Goal: Task Accomplishment & Management: Use online tool/utility

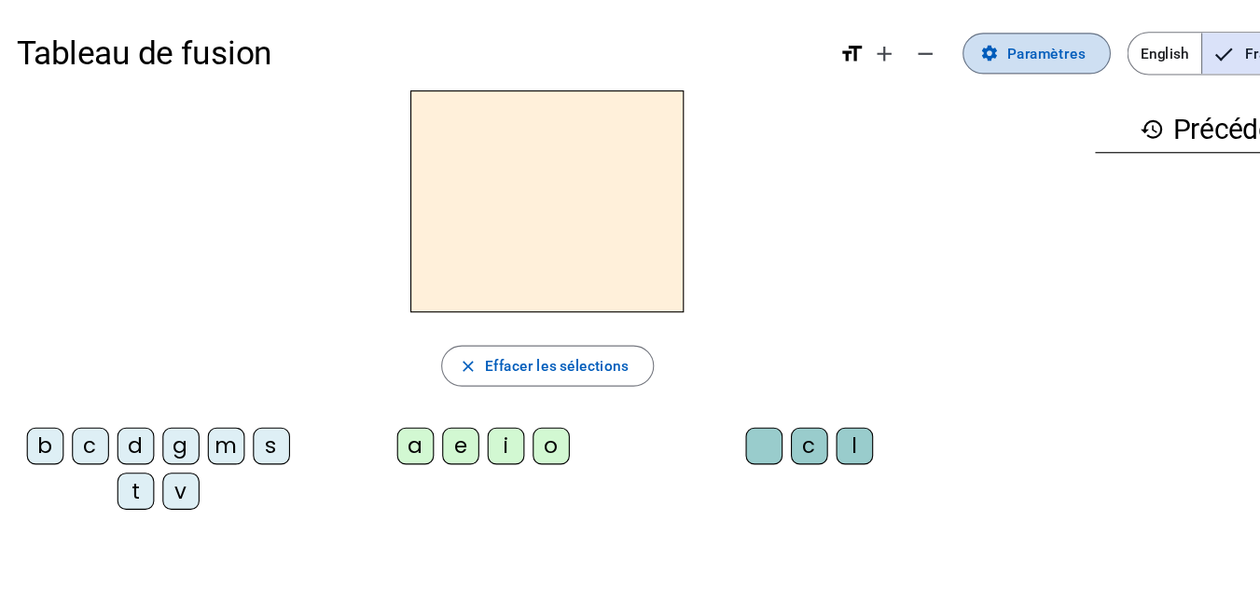
click at [935, 56] on span "Paramètres" at bounding box center [948, 48] width 71 height 22
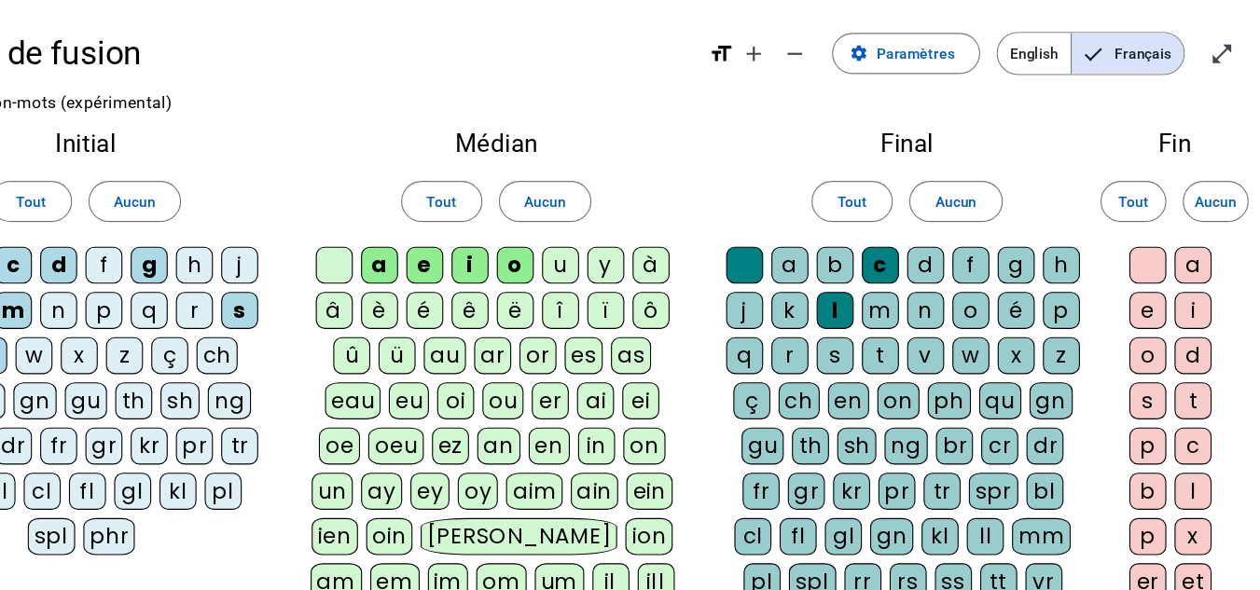
click at [1161, 281] on div "e" at bounding box center [1159, 282] width 34 height 34
click at [912, 270] on div "m" at bounding box center [917, 282] width 34 height 34
click at [876, 285] on div "l" at bounding box center [876, 282] width 34 height 34
click at [908, 243] on div "c" at bounding box center [917, 241] width 34 height 34
click at [807, 224] on letter-bubble at bounding box center [797, 244] width 41 height 41
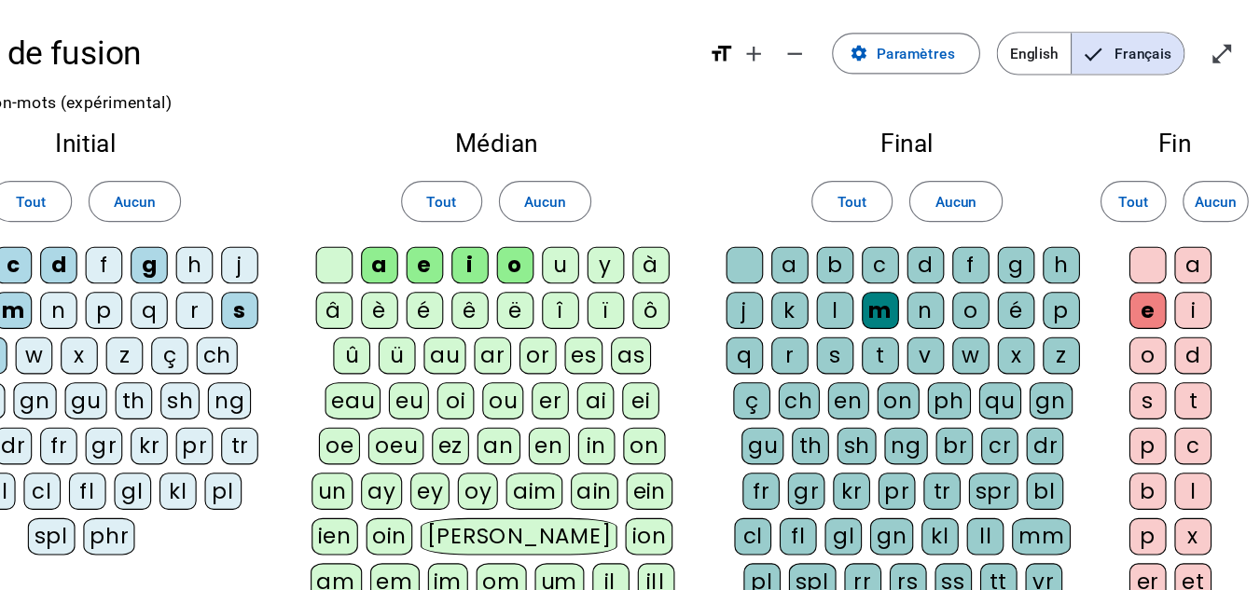
click at [1031, 244] on div "g" at bounding box center [1040, 241] width 34 height 34
click at [961, 287] on div "n" at bounding box center [958, 282] width 34 height 34
click at [503, 240] on div "e" at bounding box center [504, 241] width 34 height 34
click at [542, 242] on div "i" at bounding box center [545, 241] width 34 height 34
click at [558, 244] on div "i" at bounding box center [545, 241] width 34 height 34
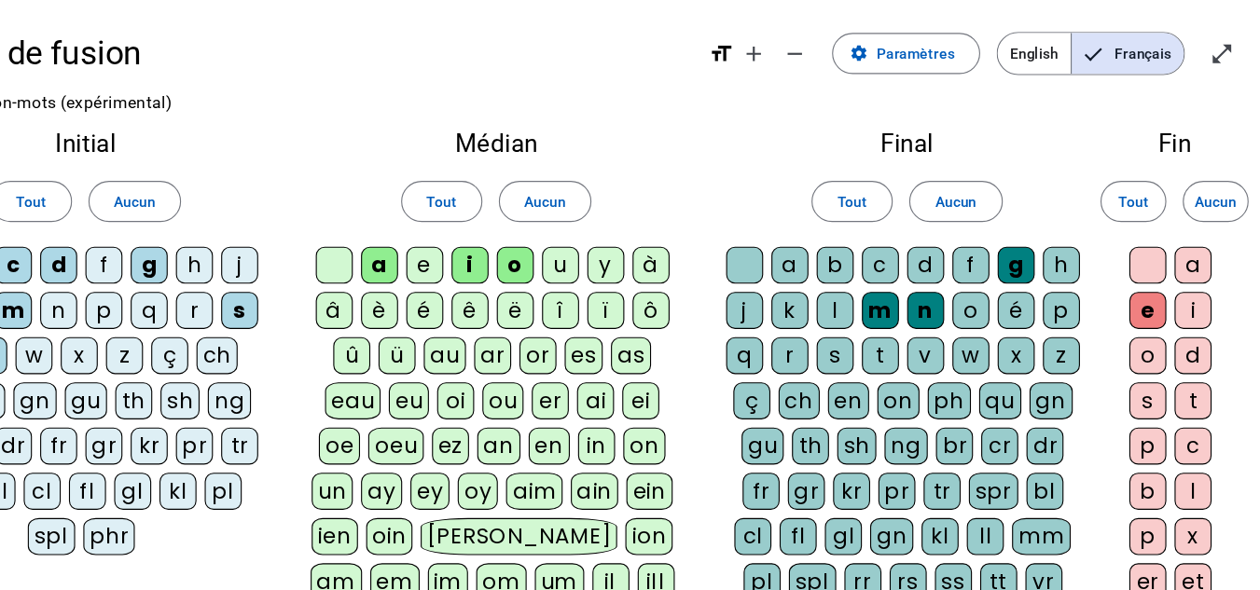
click at [573, 243] on div "o" at bounding box center [586, 241] width 34 height 34
click at [556, 241] on div "i" at bounding box center [545, 241] width 34 height 34
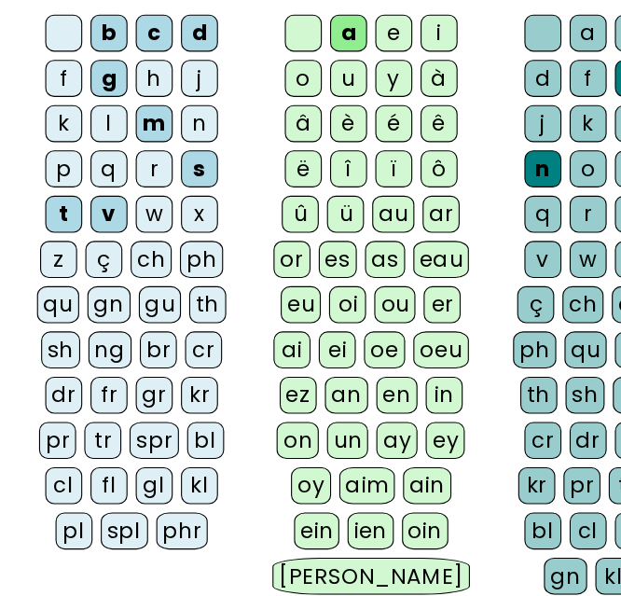
scroll to position [221, 0]
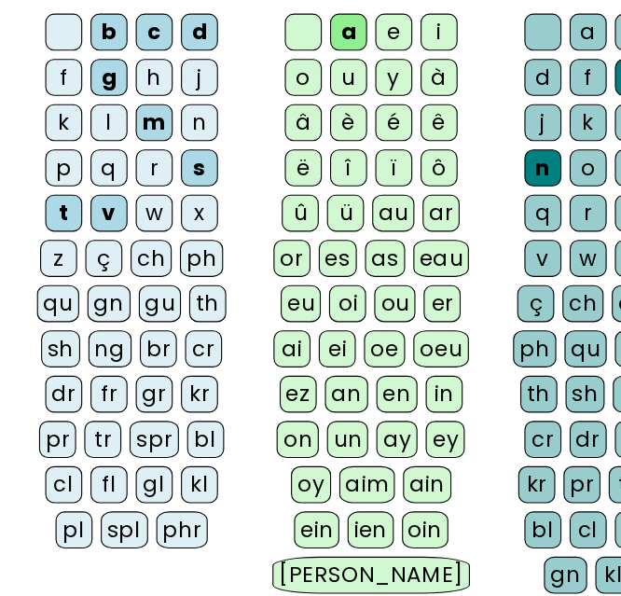
click at [52, 485] on div "cl" at bounding box center [58, 496] width 34 height 34
click at [108, 256] on div "v" at bounding box center [99, 250] width 34 height 34
click at [62, 249] on div "t" at bounding box center [58, 250] width 34 height 34
click at [184, 208] on div "s" at bounding box center [181, 209] width 34 height 34
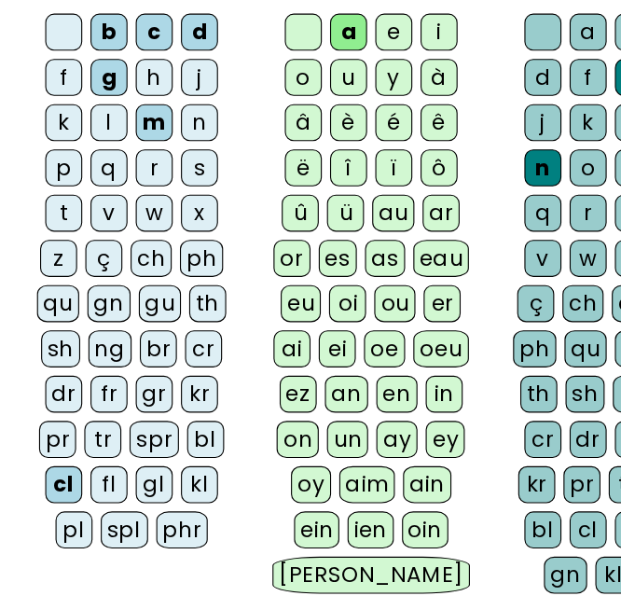
click at [154, 161] on div "m" at bounding box center [140, 168] width 34 height 34
click at [102, 126] on div "g" at bounding box center [99, 127] width 34 height 34
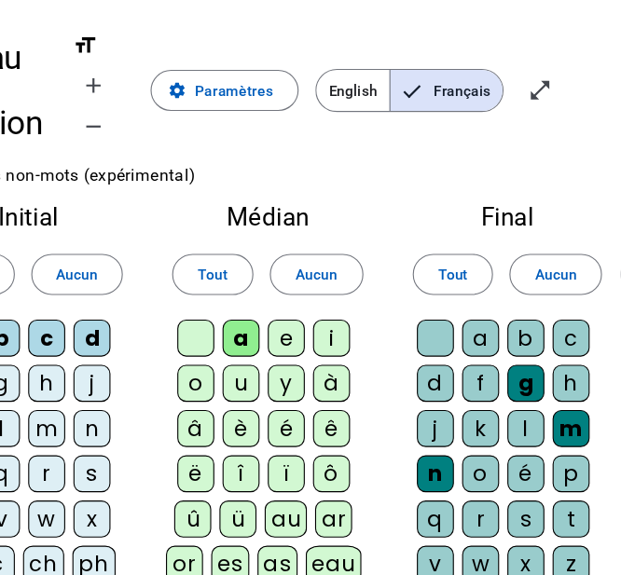
scroll to position [0, 0]
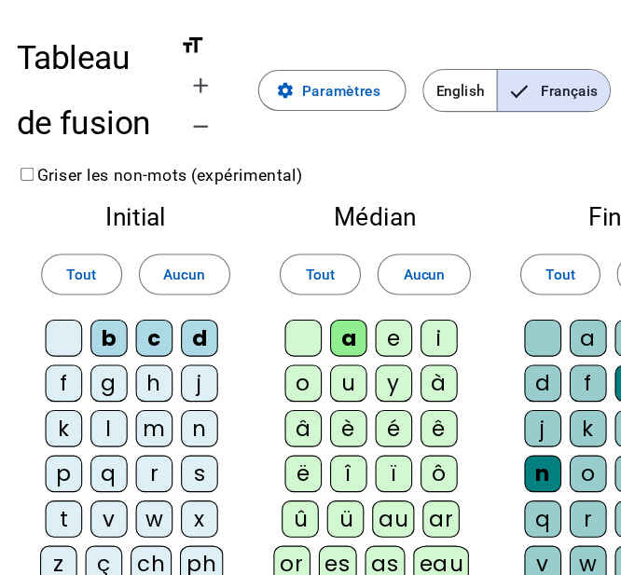
click at [98, 382] on div "l" at bounding box center [99, 389] width 34 height 34
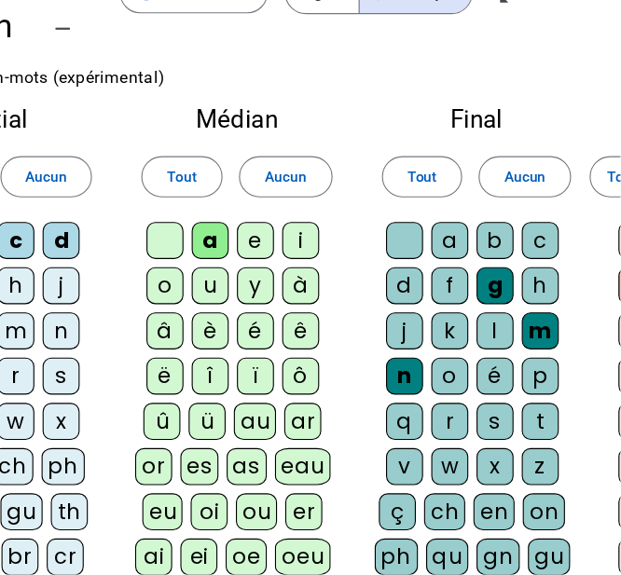
scroll to position [41, 67]
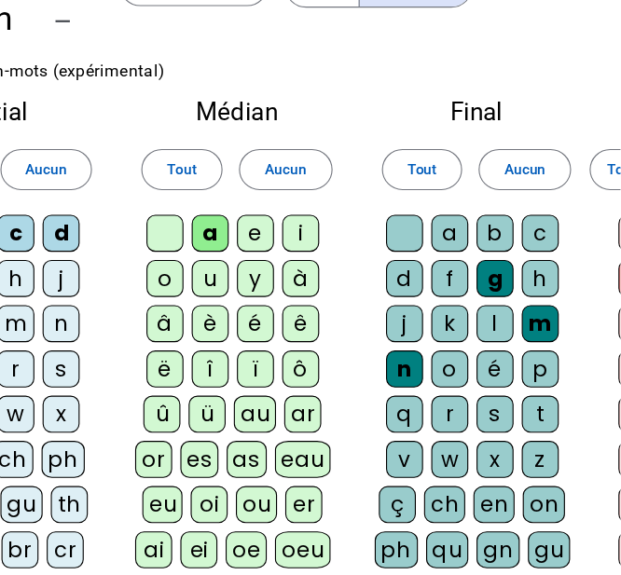
click at [245, 306] on div "u" at bounding box center [249, 307] width 34 height 34
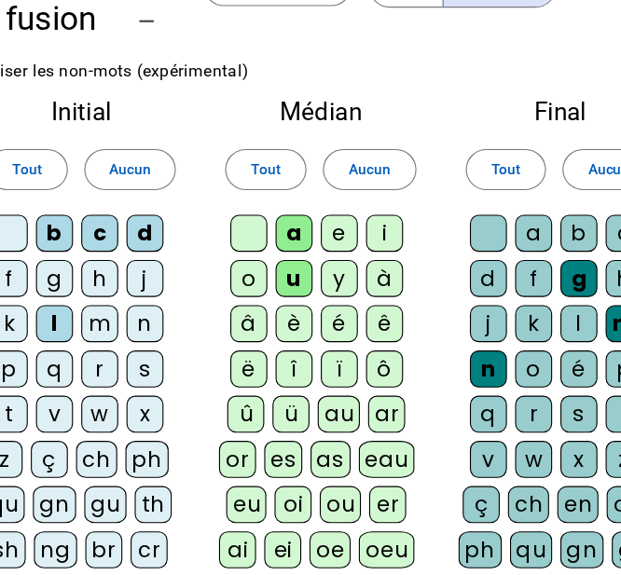
scroll to position [41, 0]
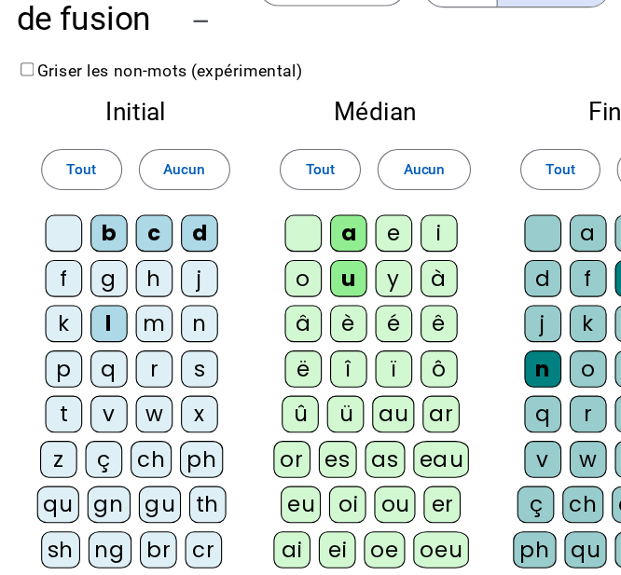
click at [148, 357] on div "m" at bounding box center [140, 348] width 34 height 34
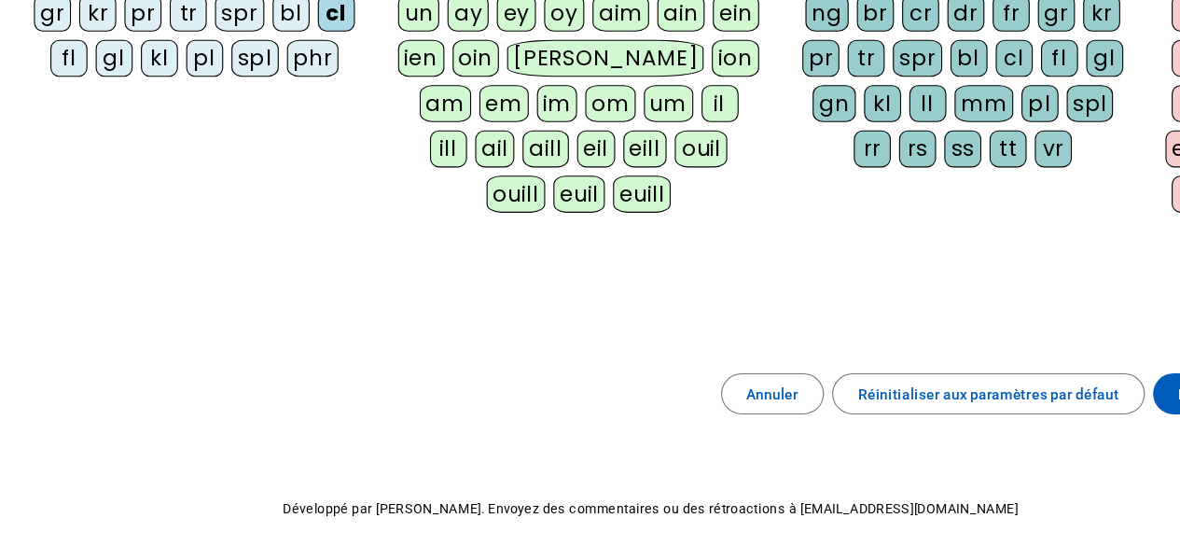
scroll to position [459, 0]
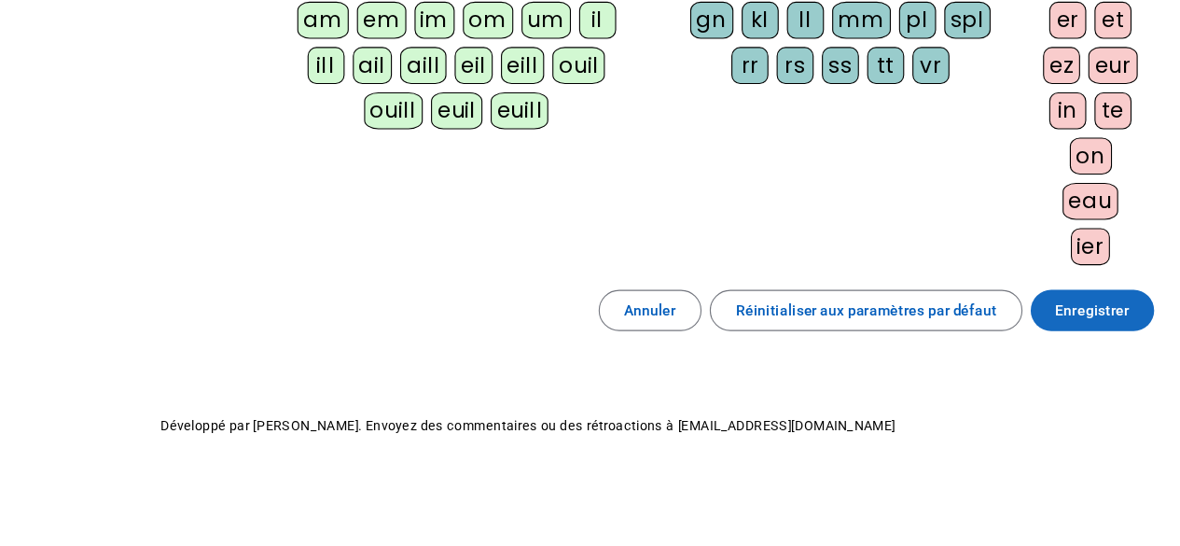
click at [1116, 352] on span at bounding box center [1101, 332] width 112 height 45
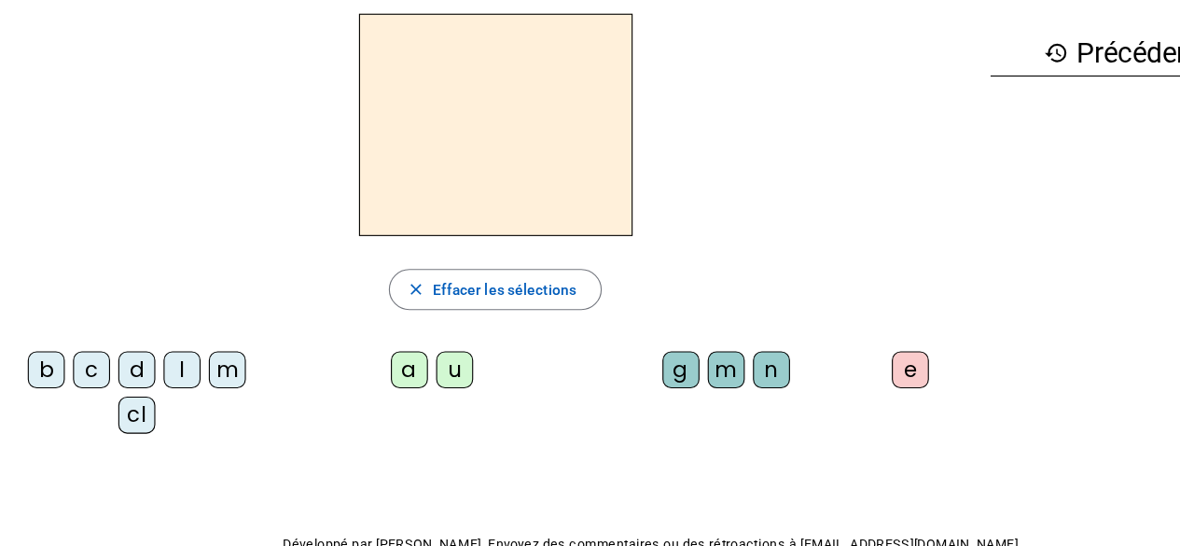
scroll to position [48, 0]
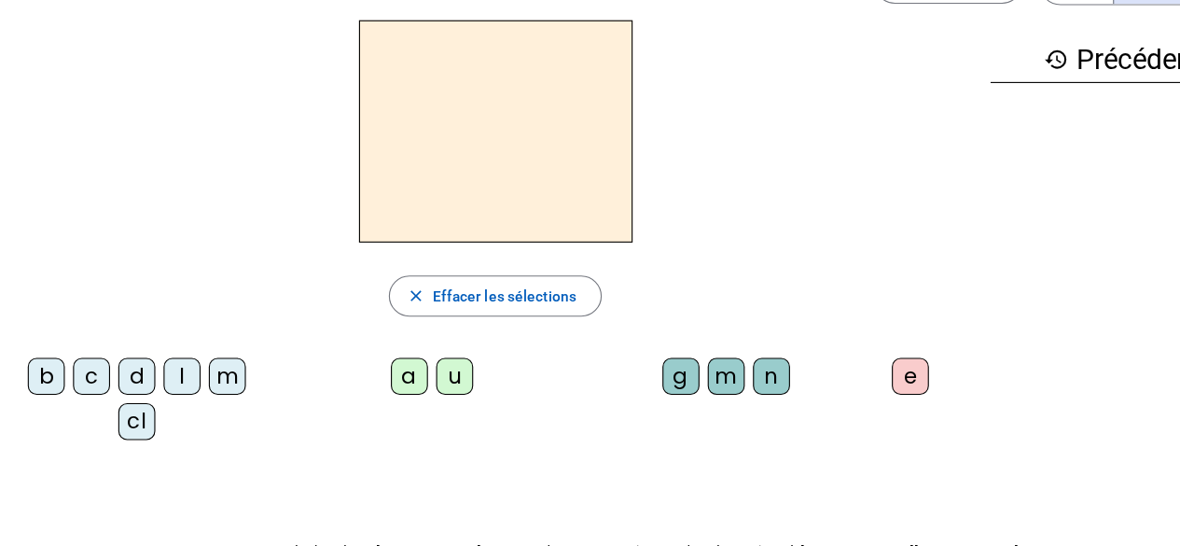
click at [131, 408] on div "cl" at bounding box center [124, 398] width 34 height 34
click at [363, 357] on div "a" at bounding box center [371, 357] width 34 height 34
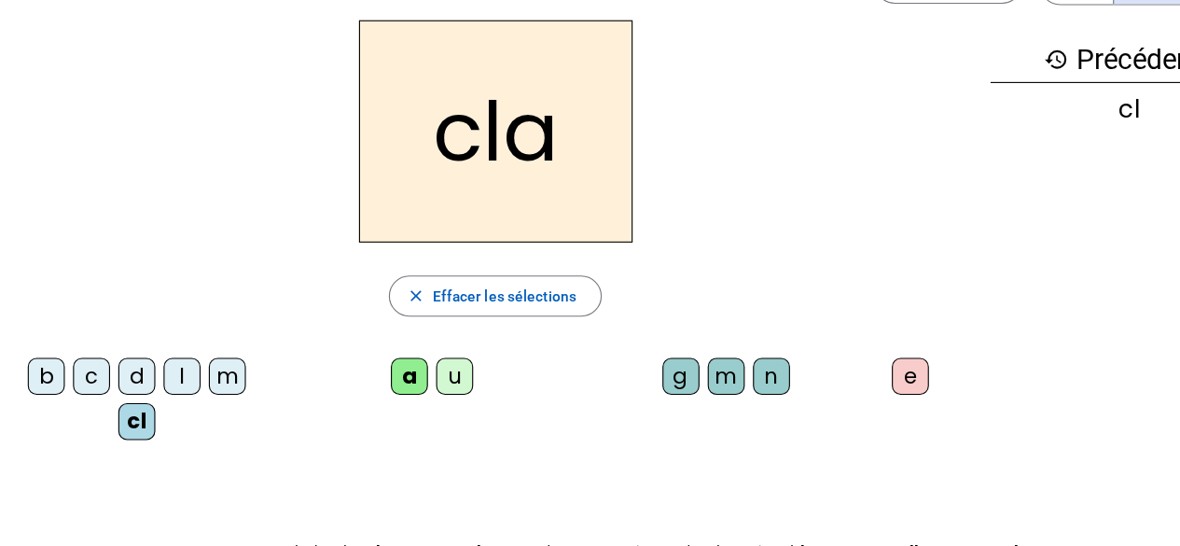
click at [660, 361] on div "m" at bounding box center [659, 357] width 34 height 34
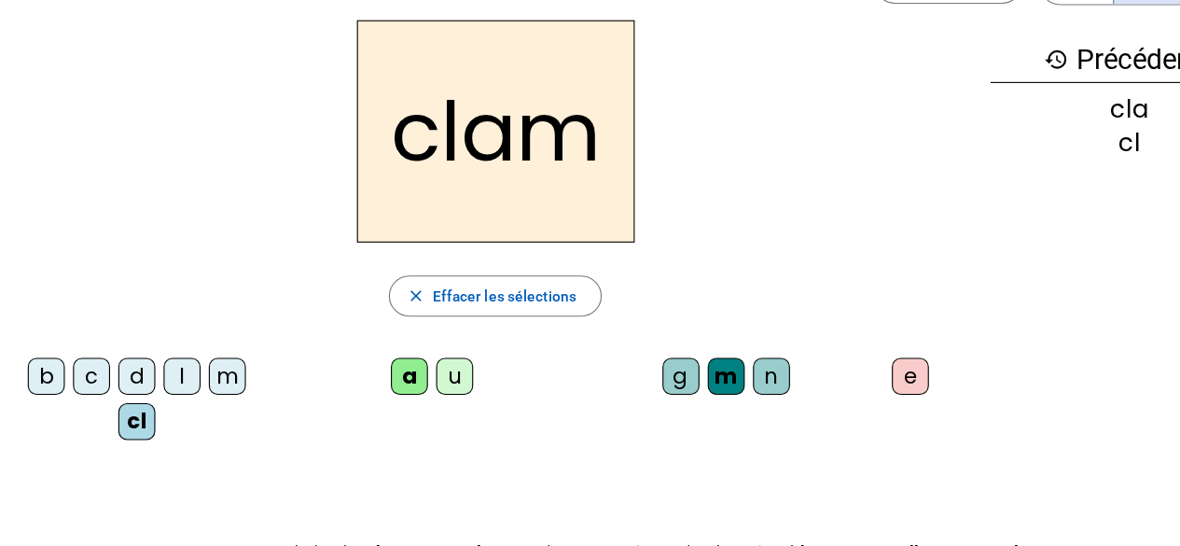
click at [840, 354] on div "e" at bounding box center [826, 357] width 34 height 34
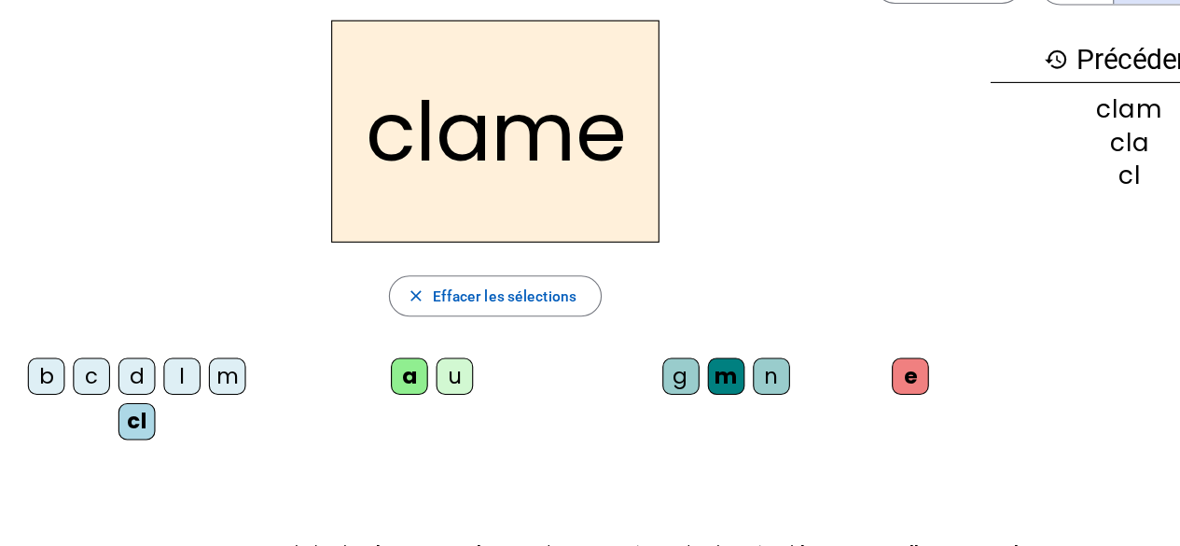
click at [170, 352] on div "l" at bounding box center [165, 357] width 34 height 34
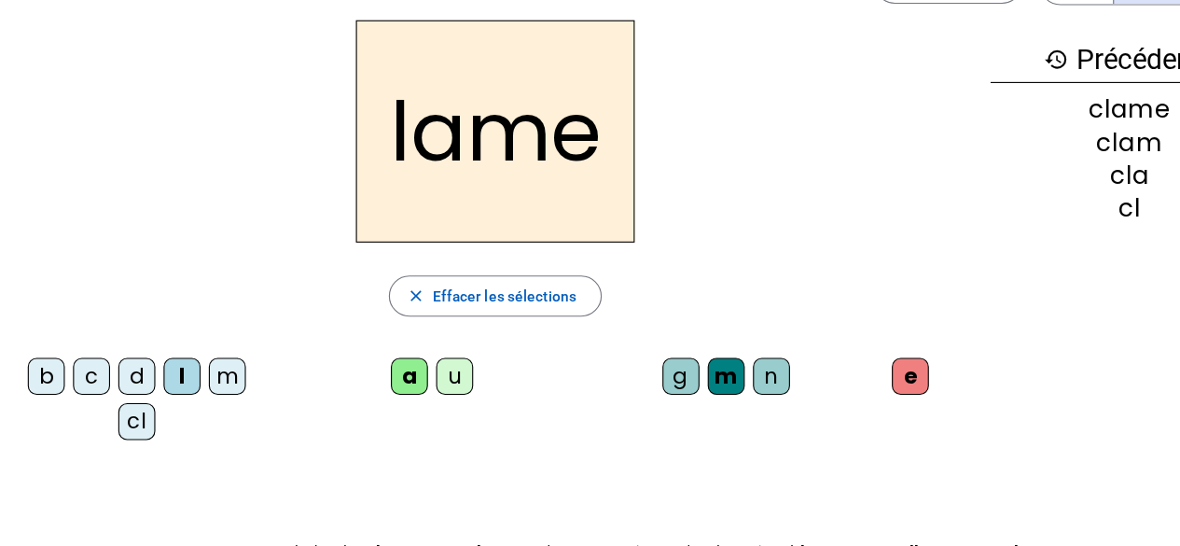
click at [118, 354] on div "d" at bounding box center [124, 357] width 34 height 34
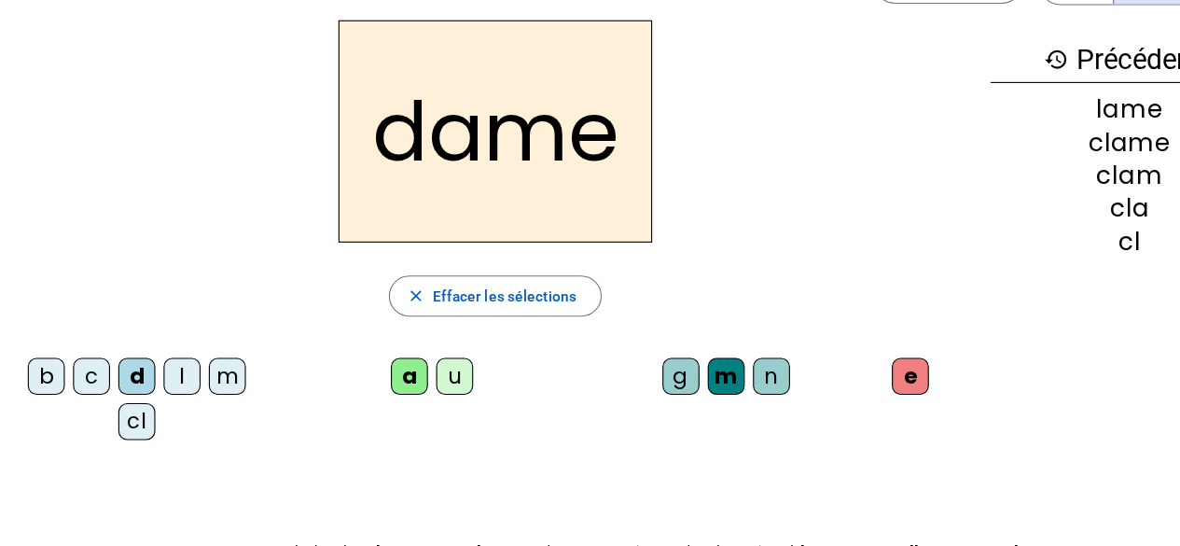
click at [86, 356] on div "c" at bounding box center [83, 357] width 34 height 34
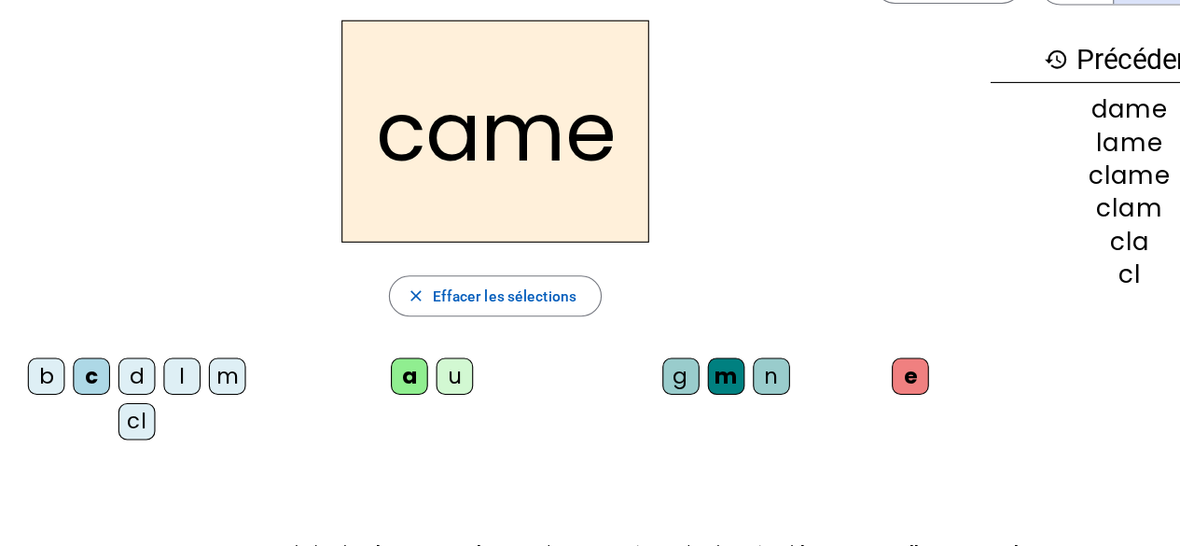
click at [704, 354] on div "n" at bounding box center [700, 357] width 34 height 34
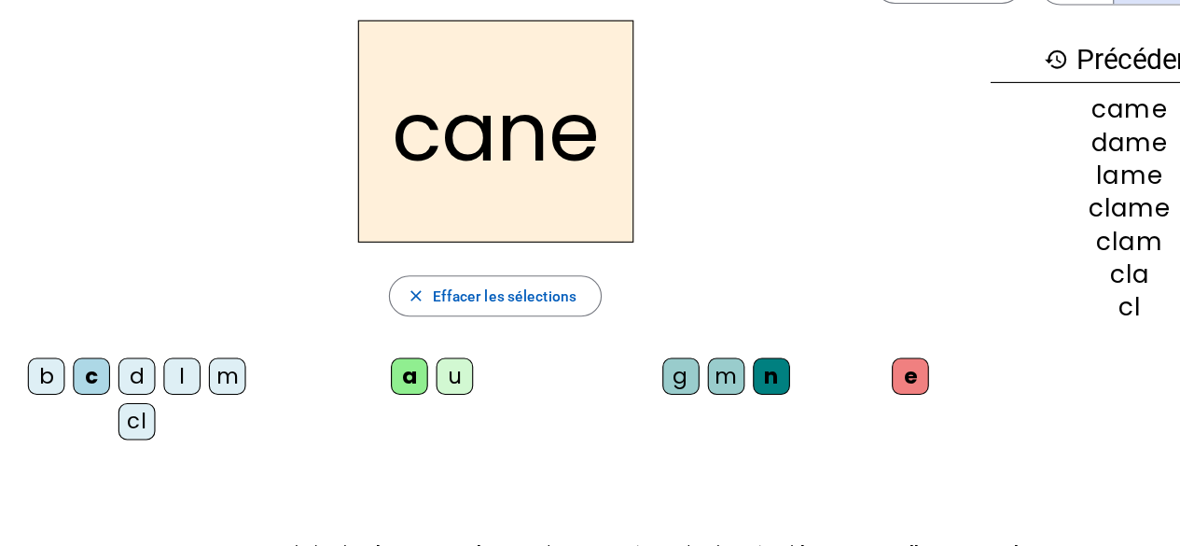
click at [616, 357] on div "g" at bounding box center [618, 357] width 34 height 34
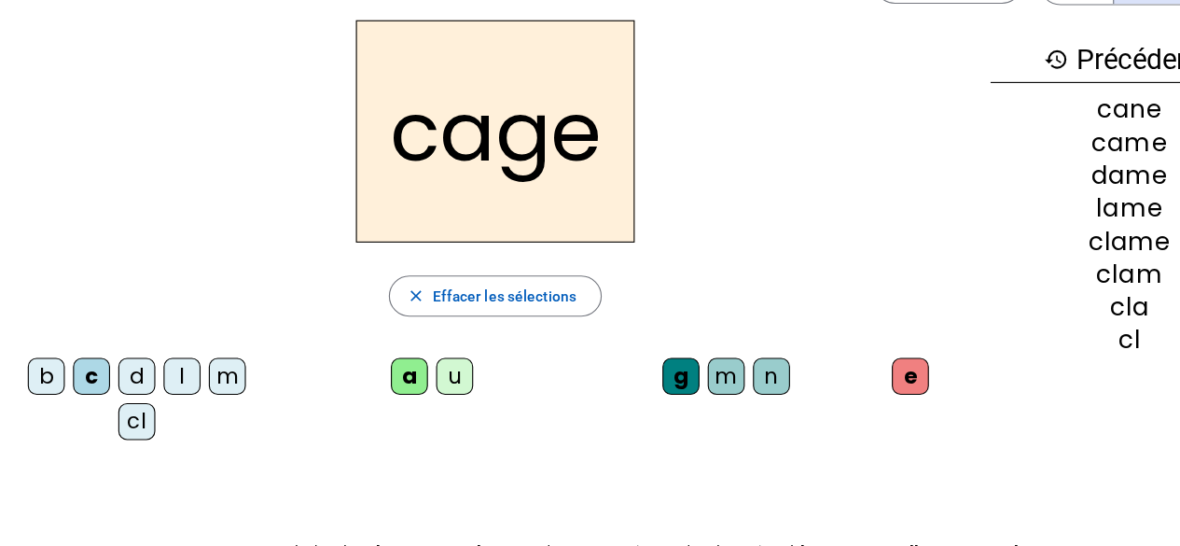
click at [211, 361] on div "m" at bounding box center [206, 357] width 34 height 34
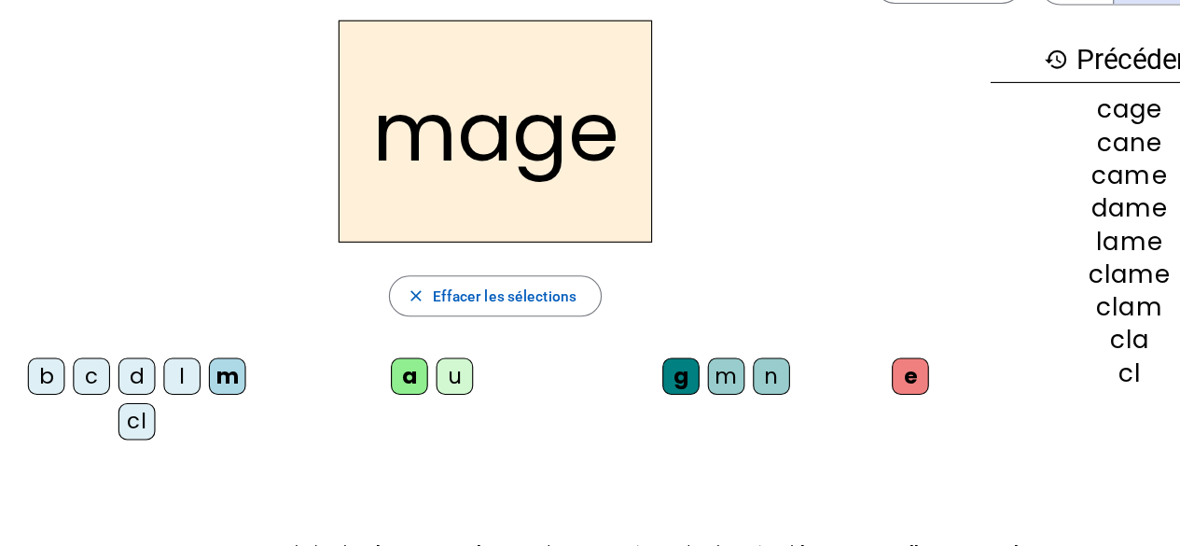
click at [408, 367] on div "u" at bounding box center [412, 357] width 34 height 34
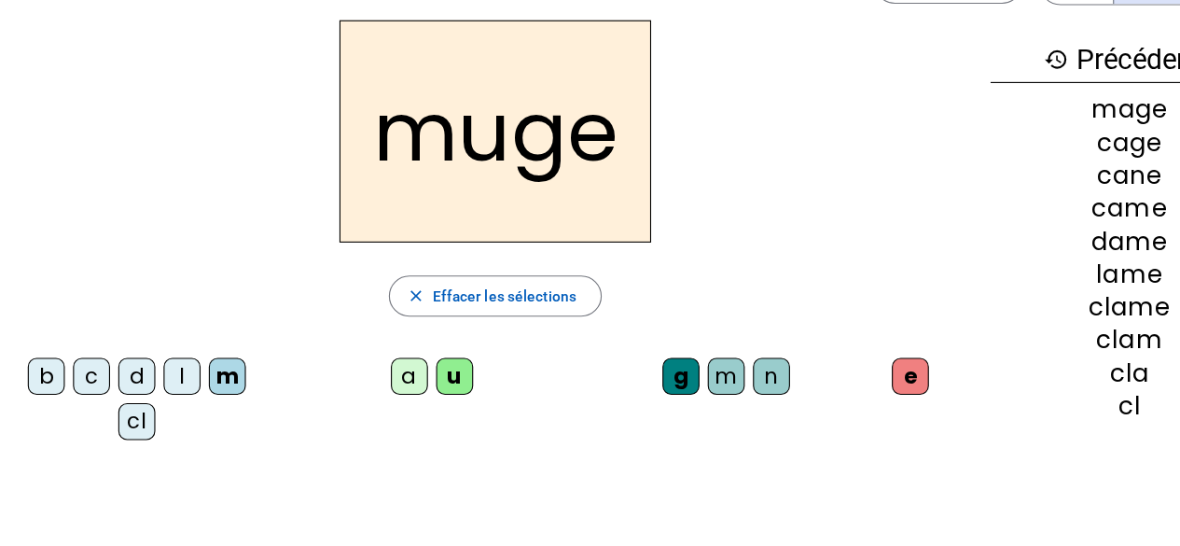
click at [151, 356] on div "l" at bounding box center [165, 357] width 34 height 34
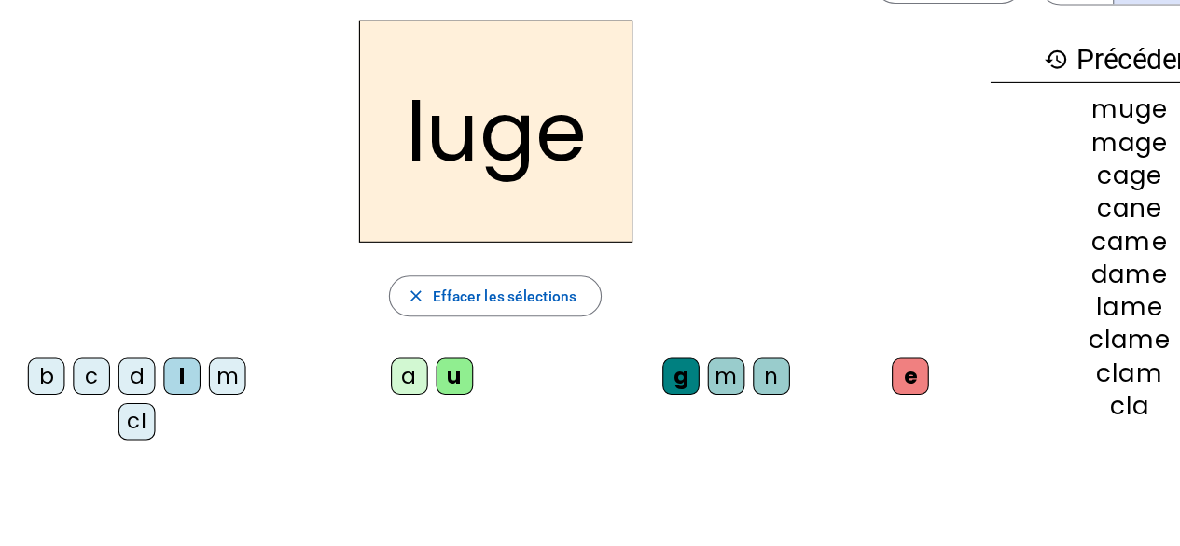
click at [707, 355] on div "n" at bounding box center [700, 357] width 34 height 34
